Goal: Find specific page/section: Find specific page/section

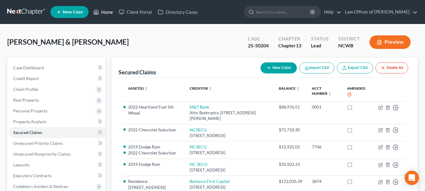
click at [105, 12] on link "Home" at bounding box center [103, 12] width 26 height 11
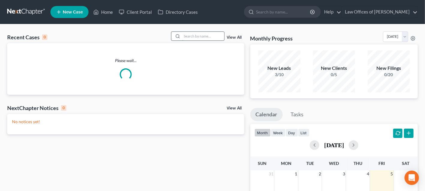
click at [185, 35] on input "search" at bounding box center [203, 36] width 42 height 9
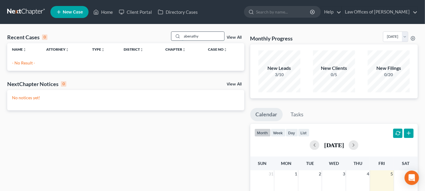
click at [190, 35] on input "abenathy" at bounding box center [203, 36] width 42 height 9
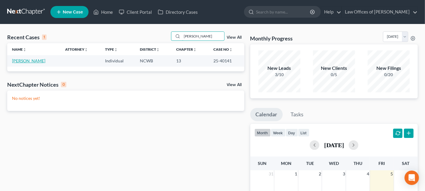
type input "[PERSON_NAME]"
click at [40, 58] on link "[PERSON_NAME]" at bounding box center [28, 60] width 33 height 5
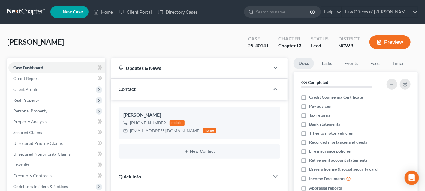
click at [379, 40] on icon "button" at bounding box center [379, 42] width 5 height 5
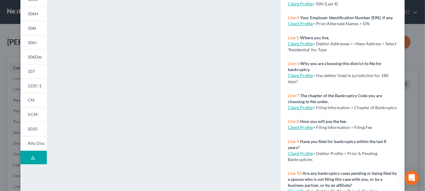
scroll to position [136, 0]
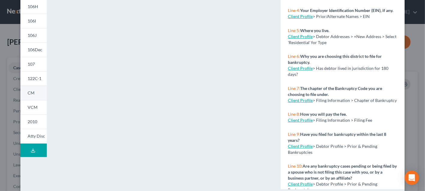
click at [35, 86] on link "CM" at bounding box center [33, 93] width 26 height 14
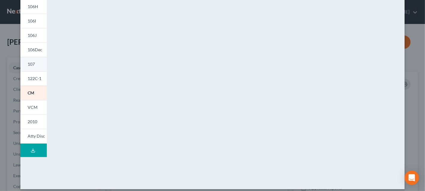
click at [36, 63] on link "107" at bounding box center [33, 64] width 26 height 14
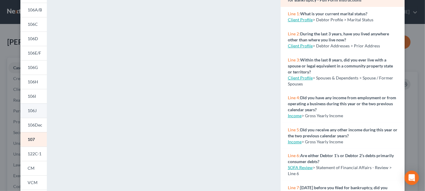
scroll to position [102, 0]
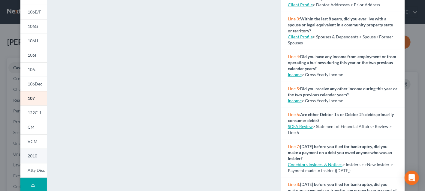
click at [35, 156] on span "2010" at bounding box center [33, 155] width 10 height 5
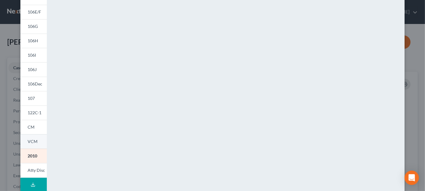
click at [33, 142] on span "VCM" at bounding box center [33, 141] width 10 height 5
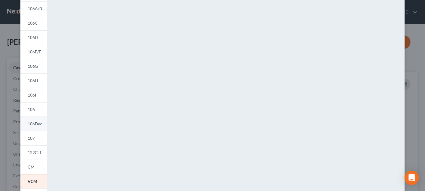
scroll to position [92, 0]
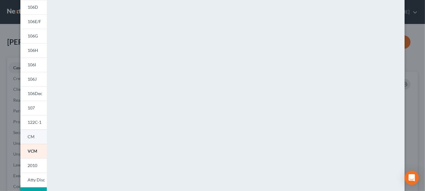
click at [35, 137] on link "CM" at bounding box center [33, 137] width 26 height 14
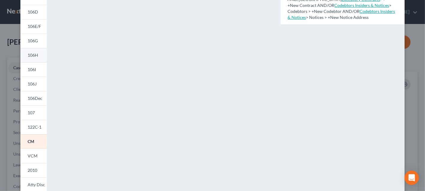
scroll to position [114, 0]
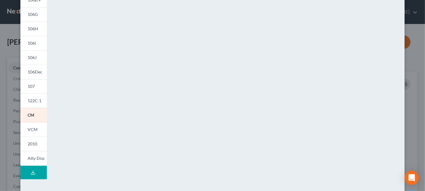
click at [37, 156] on span "Atty Disc" at bounding box center [36, 158] width 17 height 5
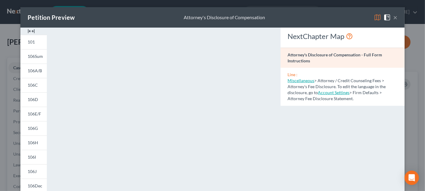
drag, startPoint x: 393, startPoint y: 38, endPoint x: 389, endPoint y: 38, distance: 3.6
click at [389, 38] on div "NextChapter Map" at bounding box center [343, 37] width 110 height 10
